Goal: Check status

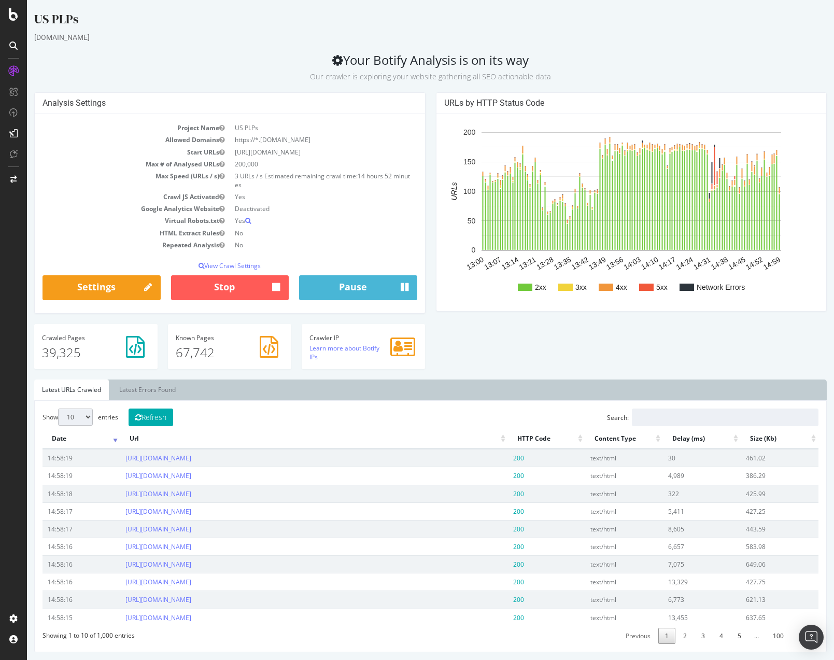
click at [692, 42] on div "[DOMAIN_NAME]" at bounding box center [430, 37] width 793 height 10
click at [698, 55] on h2 "Your Botify Analysis is on its way Our crawler is exploring your website gather…" at bounding box center [430, 67] width 793 height 29
